Goal: Transaction & Acquisition: Purchase product/service

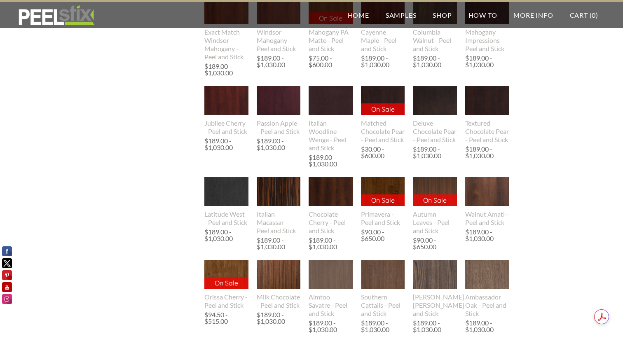
scroll to position [1578, 0]
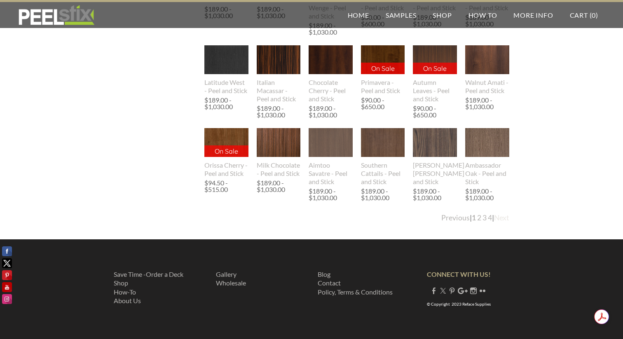
click at [500, 220] on link "Next" at bounding box center [501, 218] width 15 height 9
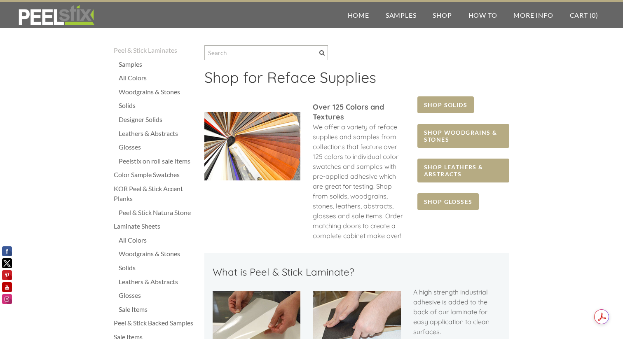
click at [126, 106] on div "Solids" at bounding box center [157, 106] width 77 height 10
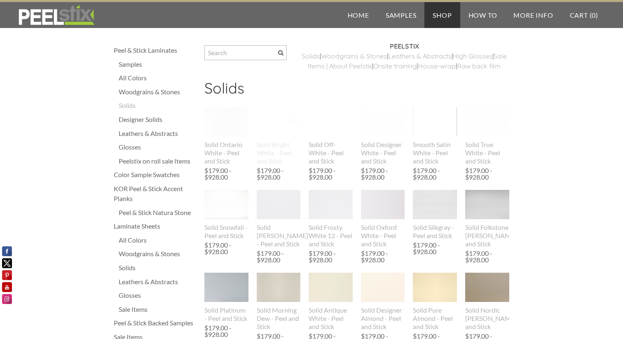
click at [272, 165] on div "Solid Bright White - Peel and Stick" at bounding box center [279, 153] width 44 height 25
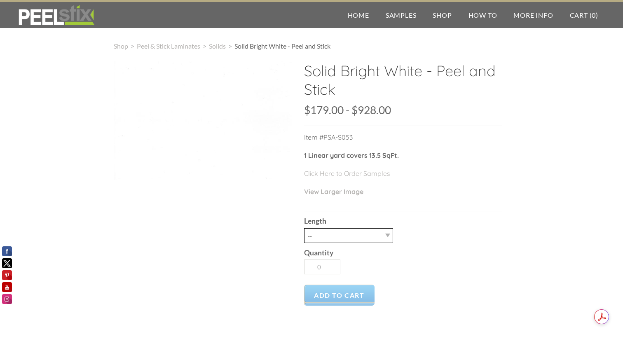
click at [387, 235] on select "-- 3LY 10LY 15LY 30LY" at bounding box center [348, 235] width 89 height 15
click at [385, 174] on link "Click Here to Order Samples" at bounding box center [347, 173] width 86 height 8
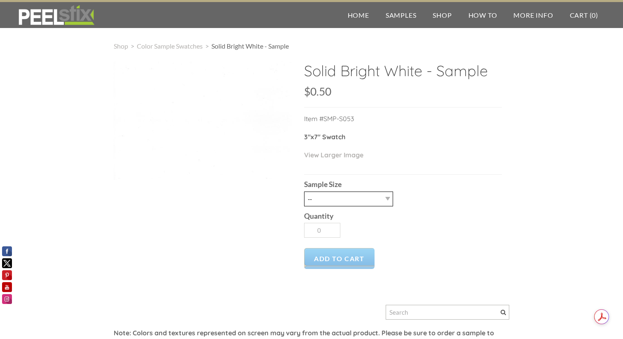
click at [388, 198] on select "-- 2.5" X 7" (No Peel and Stick) Swatch" at bounding box center [348, 199] width 89 height 15
select select "2.5" X 7" (No Peel and Stick) Swatch"
click at [304, 192] on select "-- 2.5" X 7" (No Peel and Stick) Swatch" at bounding box center [348, 199] width 89 height 15
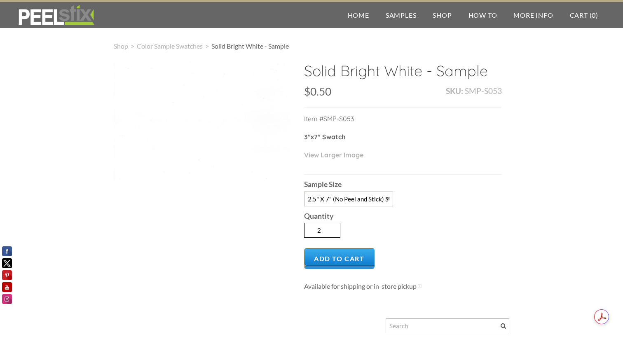
click at [334, 229] on input "2" at bounding box center [322, 230] width 36 height 15
click at [334, 229] on input "3" at bounding box center [322, 230] width 36 height 15
type input "4"
click at [336, 228] on input "4" at bounding box center [322, 230] width 36 height 15
click at [375, 228] on div "Quantity 4" at bounding box center [403, 224] width 198 height 35
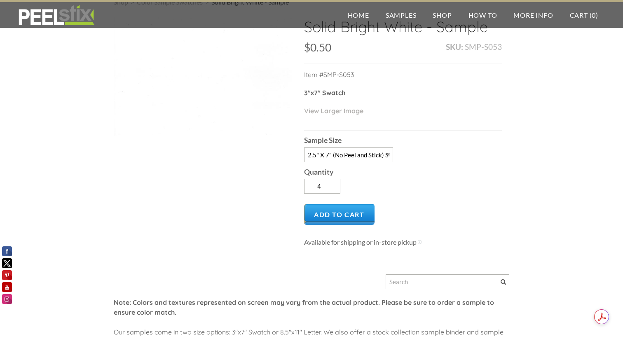
scroll to position [38, 0]
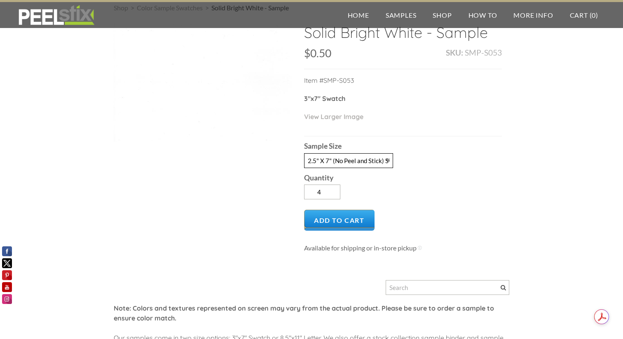
click at [387, 159] on select "-- 2.5" X 7" (No Peel and Stick) Swatch" at bounding box center [348, 160] width 89 height 15
select select
click at [304, 153] on select "-- 2.5" X 7" (No Peel and Stick) Swatch" at bounding box center [348, 160] width 89 height 15
type input "0"
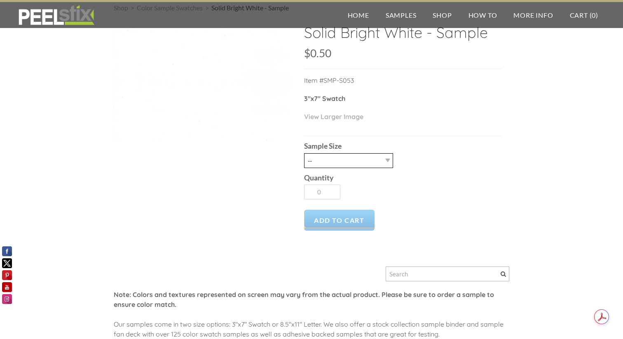
click at [385, 160] on select "-- 2.5" X 7" (No Peel and Stick) Swatch" at bounding box center [348, 160] width 89 height 15
select select "2.5" X 7" (No Peel and Stick) Swatch"
click at [304, 153] on select "-- 2.5" X 7" (No Peel and Stick) Swatch" at bounding box center [348, 160] width 89 height 15
type input "1"
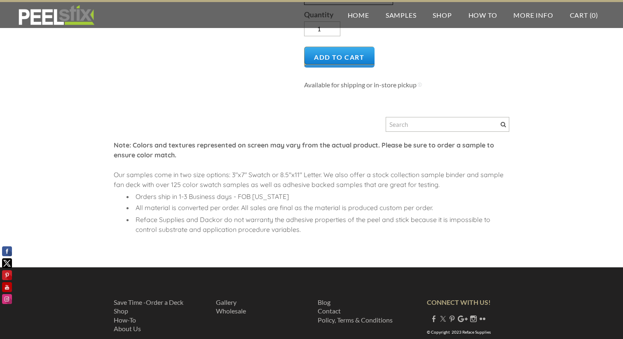
scroll to position [200, 0]
